Goal: Navigation & Orientation: Find specific page/section

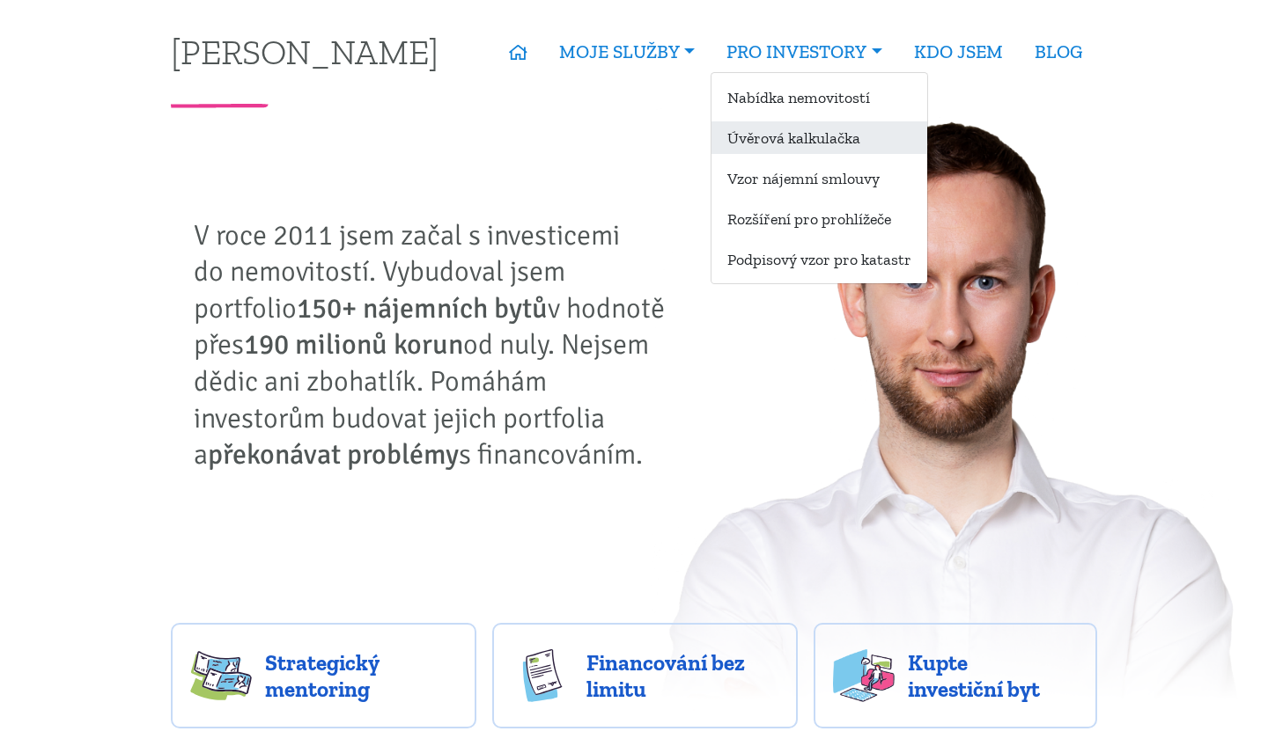
click at [804, 128] on link "Úvěrová kalkulačka" at bounding box center [819, 137] width 216 height 33
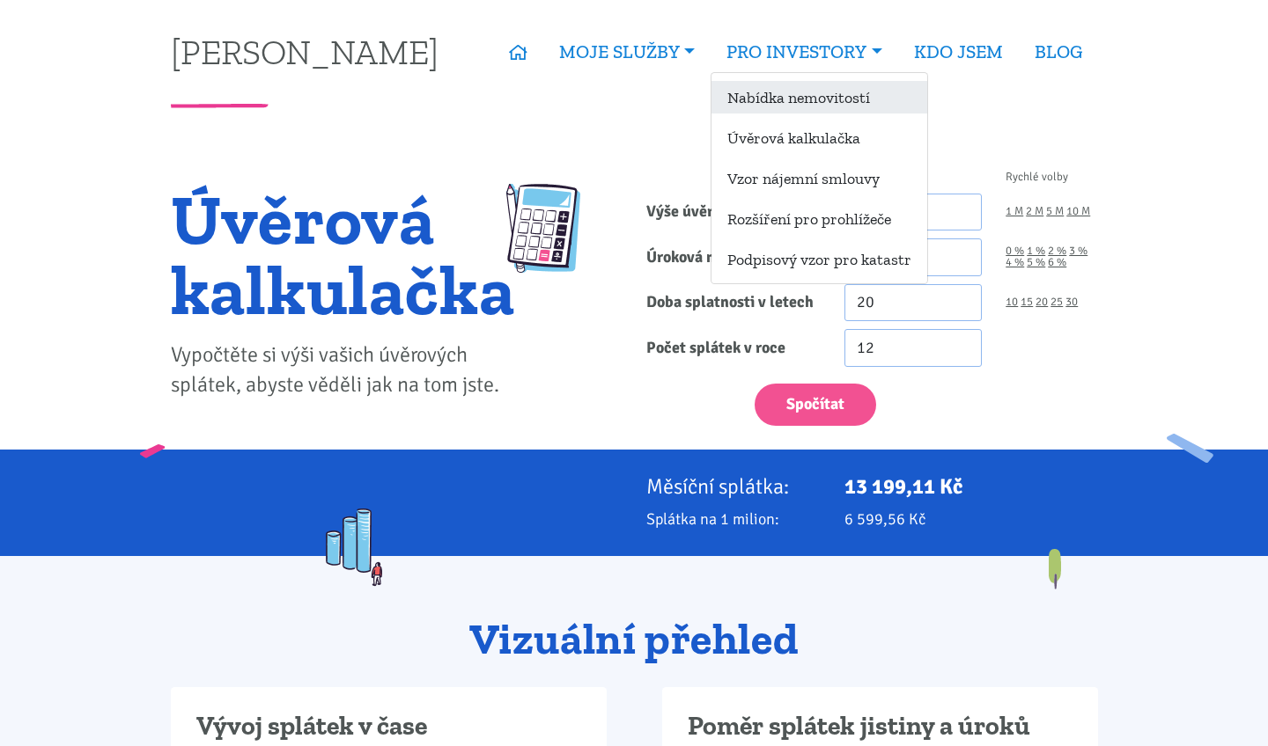
click at [815, 97] on link "Nabídka nemovitostí" at bounding box center [819, 97] width 216 height 33
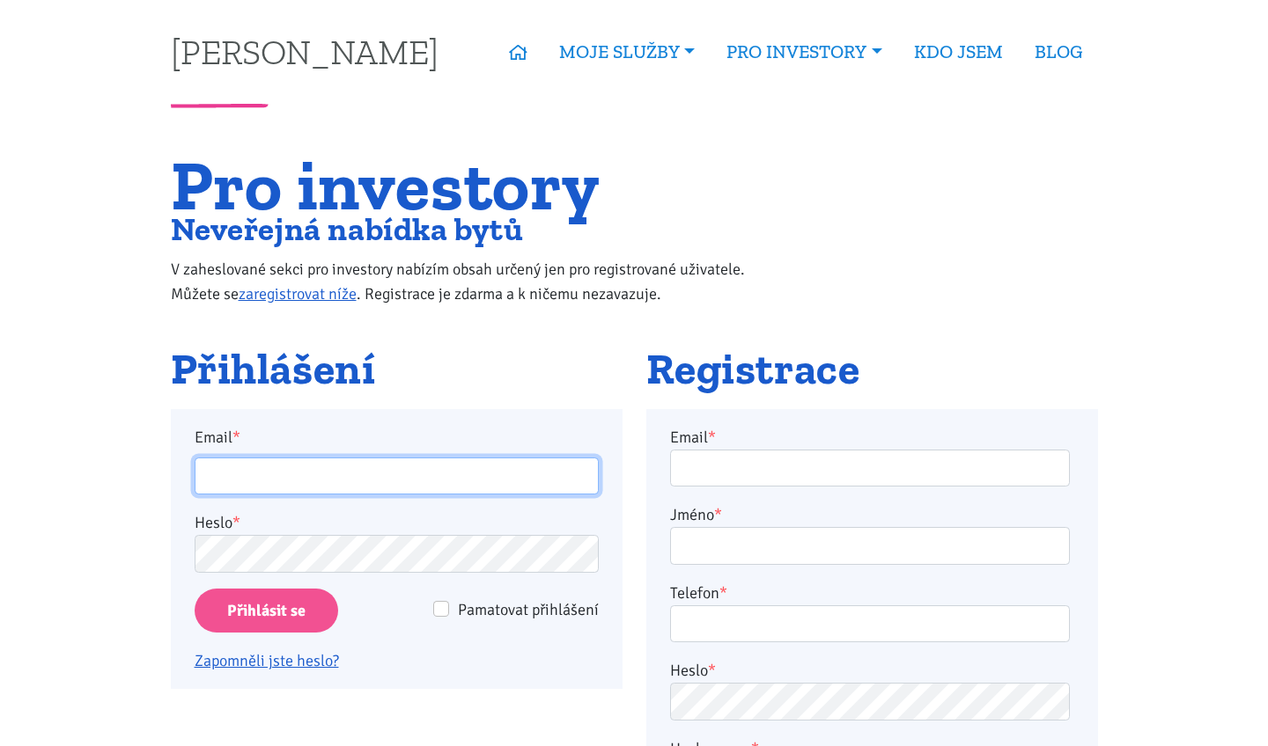
type input "[EMAIL_ADDRESS][DOMAIN_NAME]"
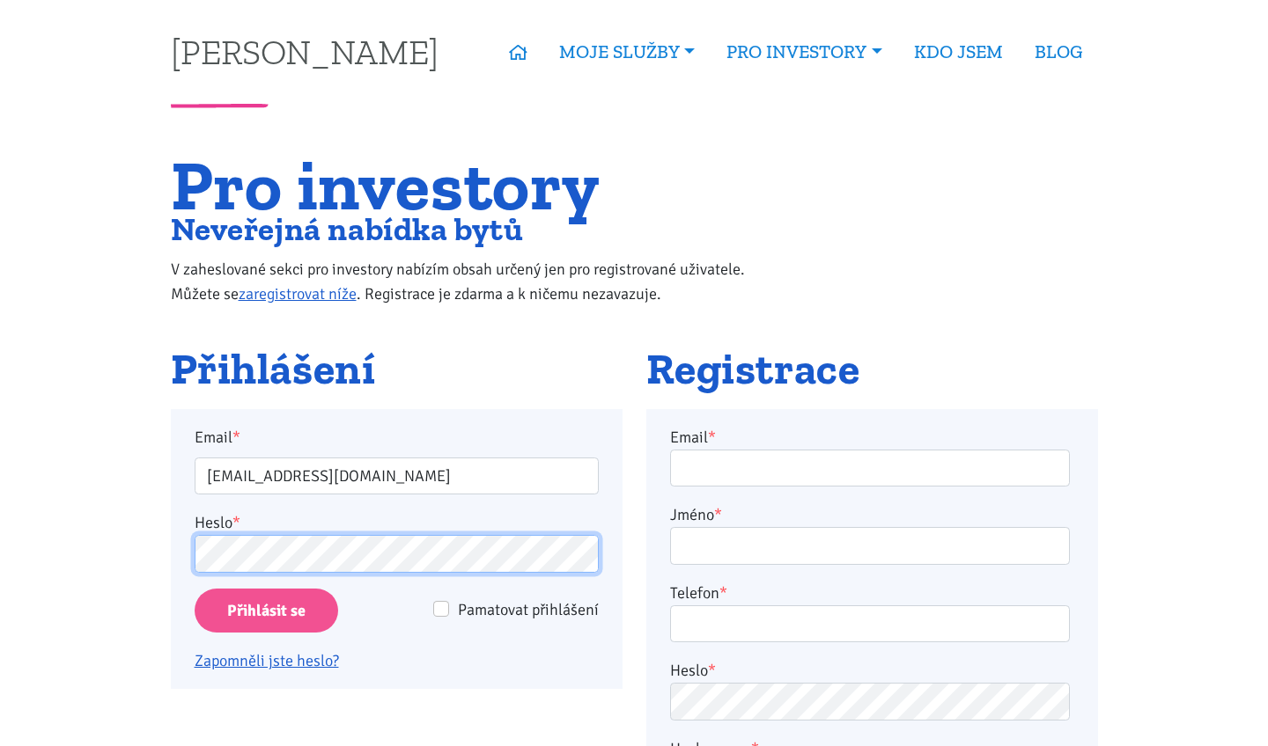
click at [265, 610] on input "Přihlásit se" at bounding box center [266, 611] width 143 height 45
